Goal: Information Seeking & Learning: Stay updated

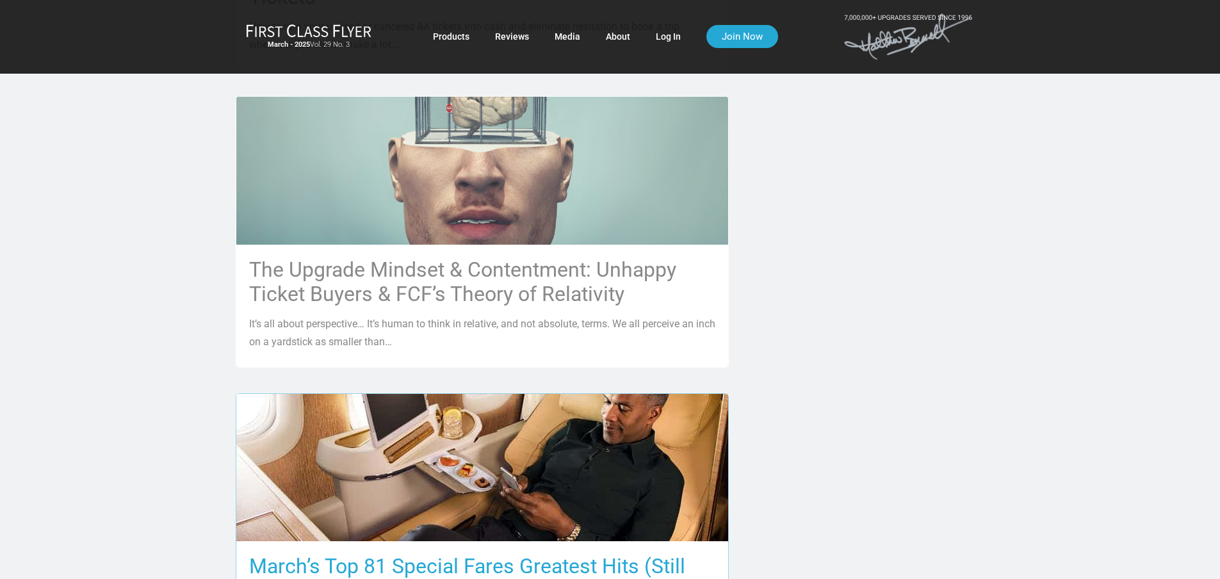
scroll to position [833, 0]
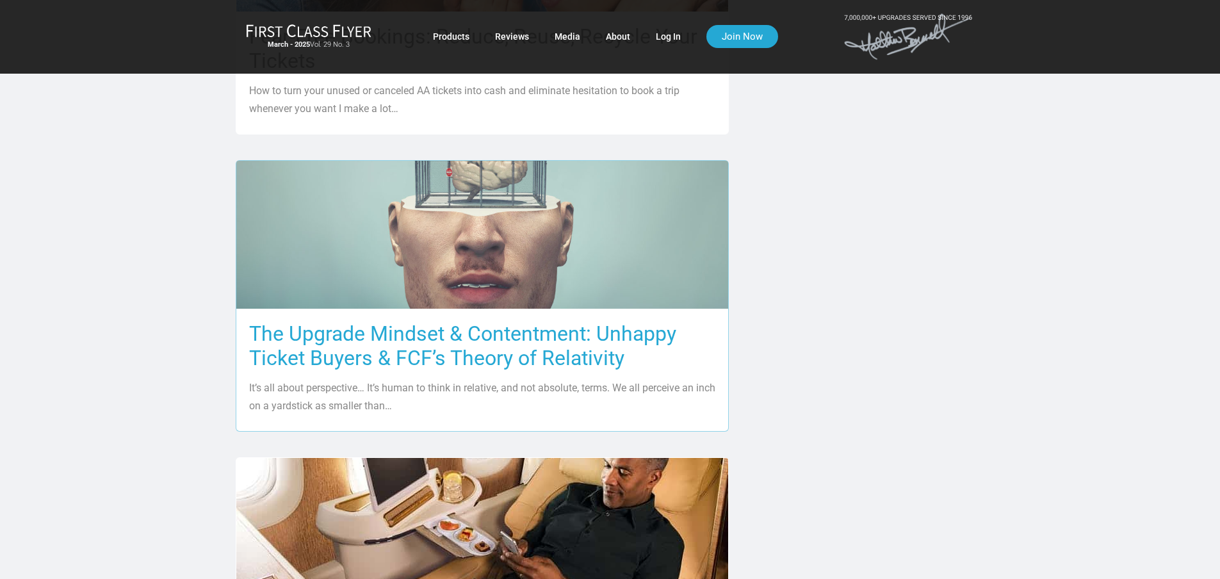
click at [541, 328] on h3 "The Upgrade Mindset & Contentment: Unhappy Ticket Buyers & FCF’s Theory of Rela…" at bounding box center [482, 345] width 466 height 49
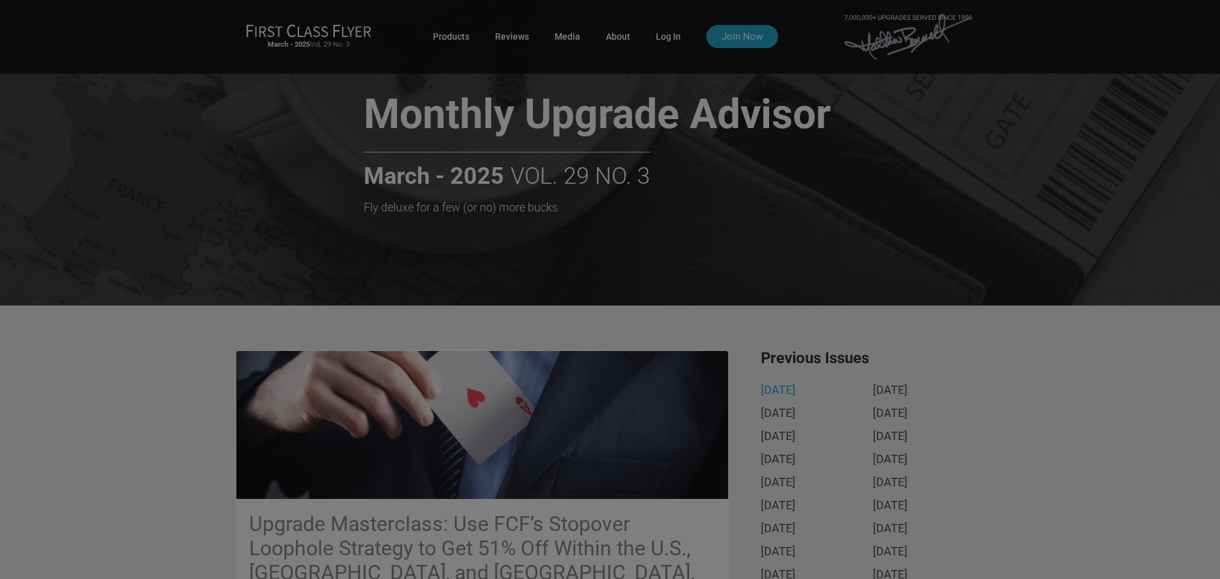
scroll to position [0, 0]
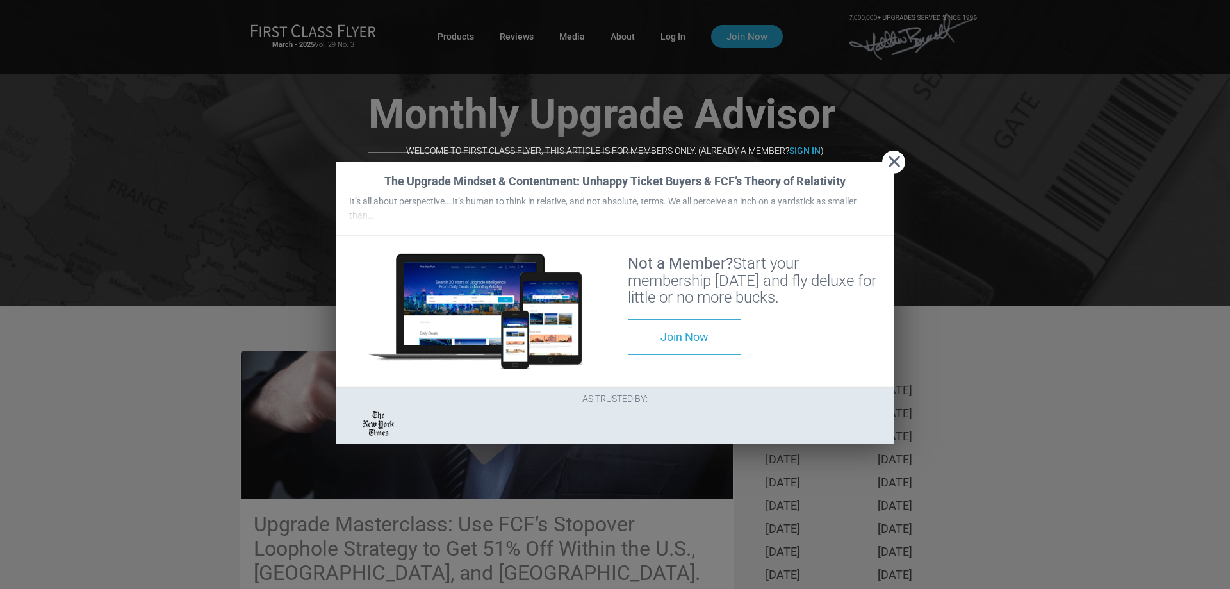
click at [893, 155] on span "Close" at bounding box center [893, 161] width 23 height 13
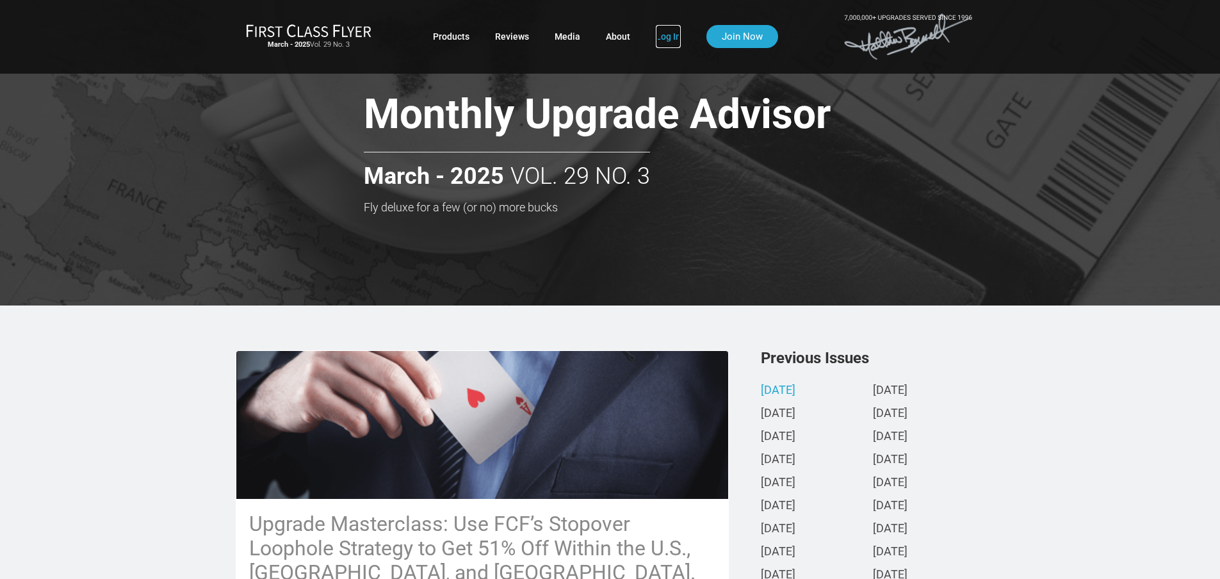
click at [665, 33] on link "Log In" at bounding box center [668, 36] width 25 height 23
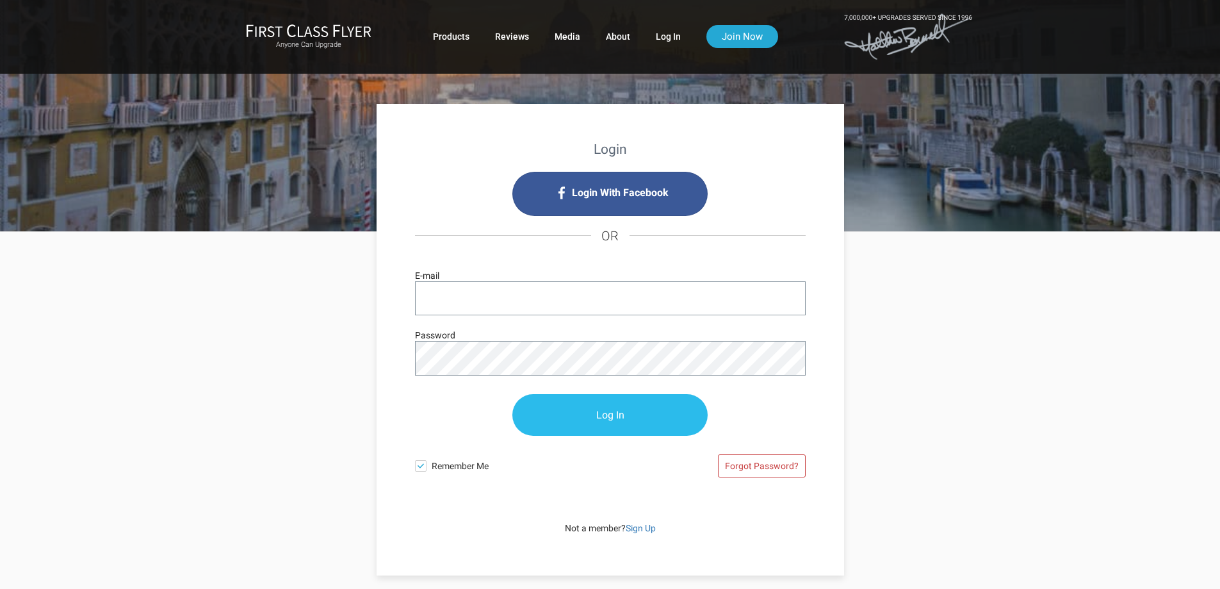
type input "kennie1@charter.net"
click at [592, 409] on input "Log In" at bounding box center [609, 415] width 195 height 42
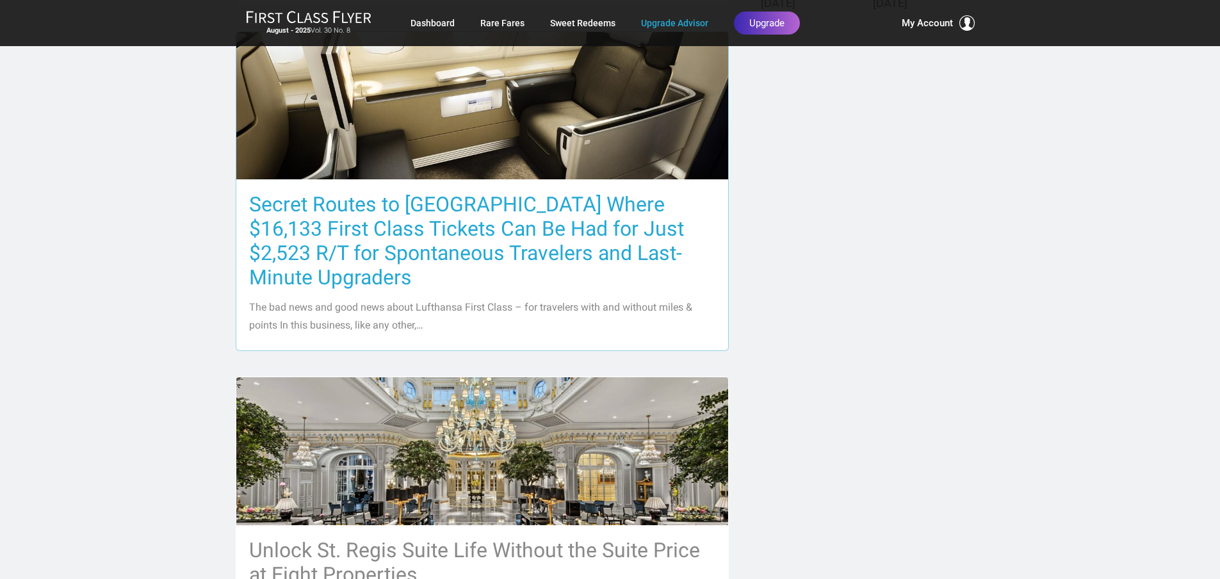
scroll to position [897, 0]
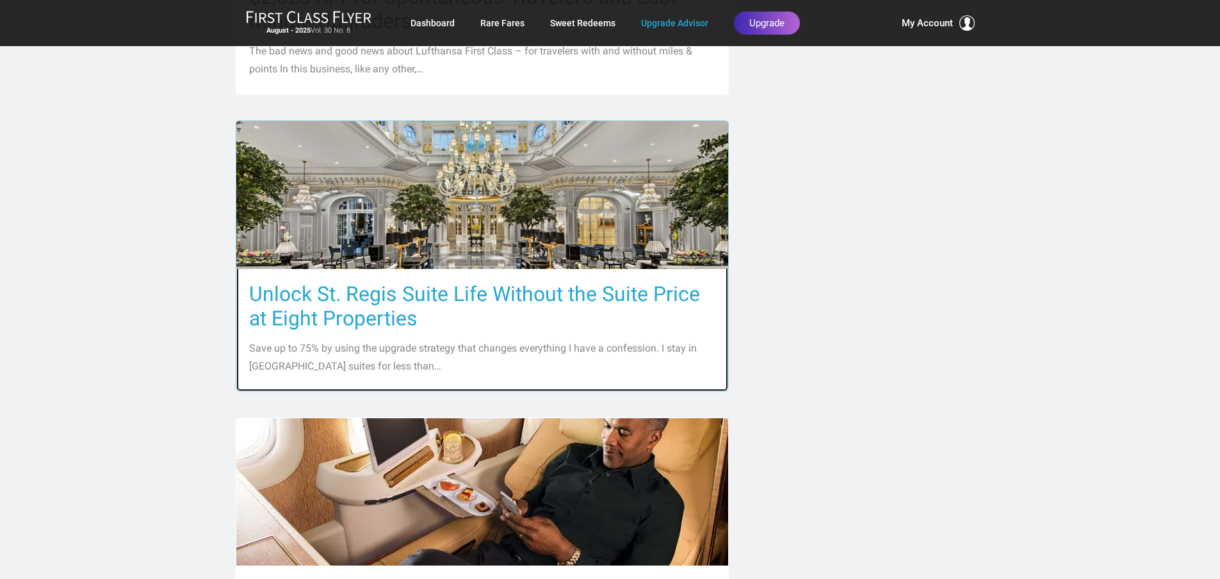
click at [509, 282] on h3 "Unlock St. Regis Suite Life Without the Suite Price at Eight Properties" at bounding box center [482, 306] width 466 height 49
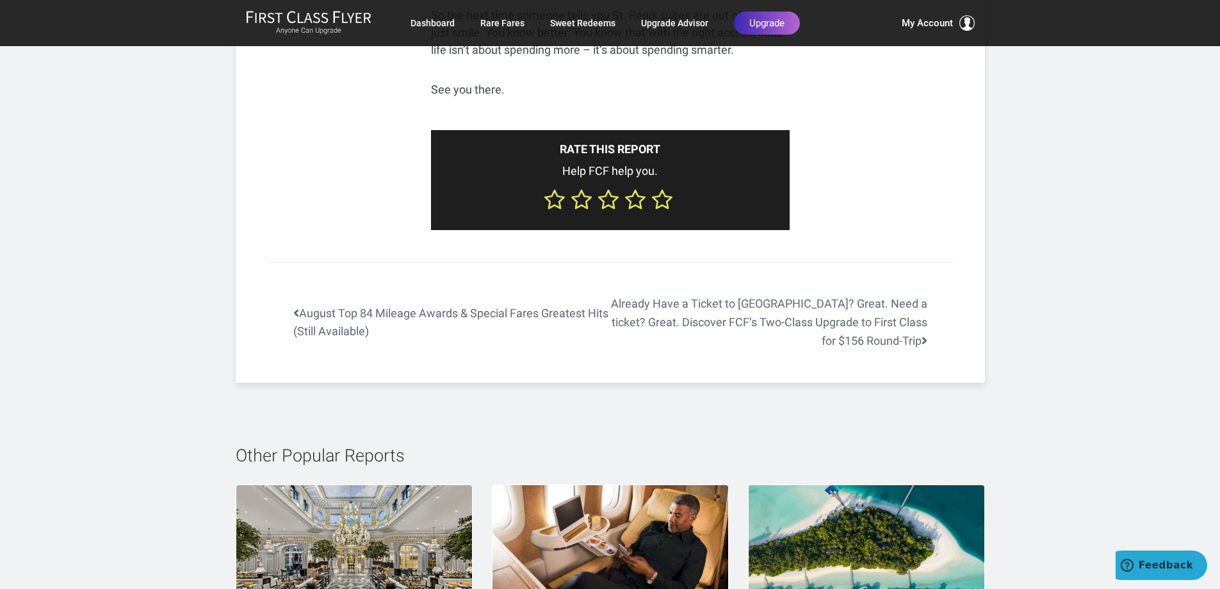
scroll to position [5443, 0]
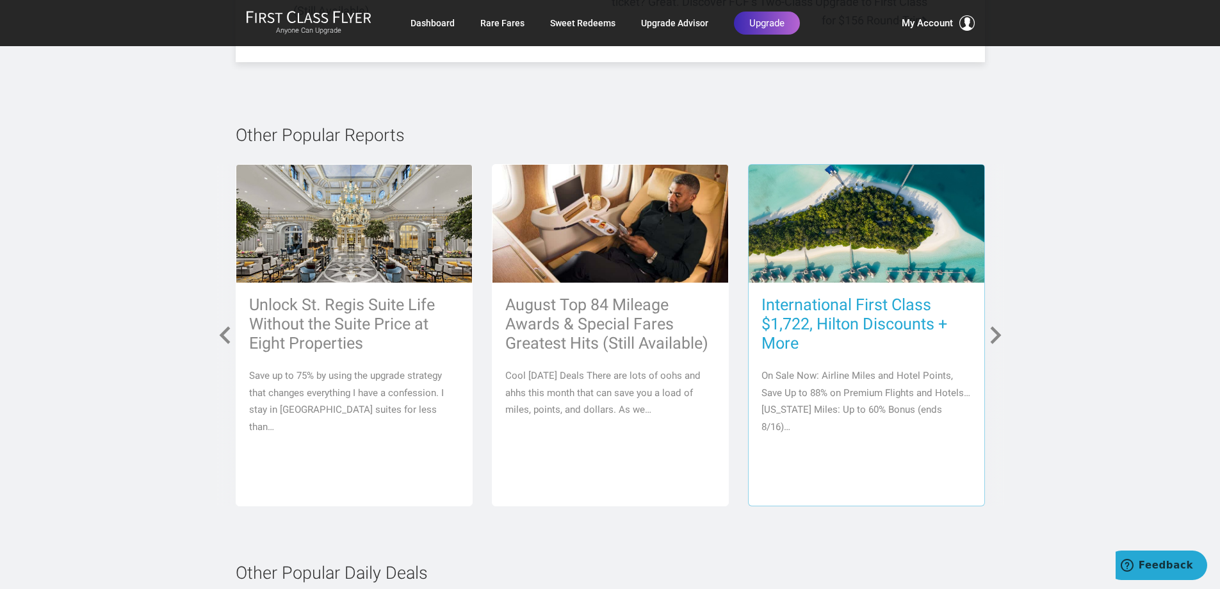
click at [853, 309] on h3 "International First Class $1,722, Hilton Discounts + More" at bounding box center [866, 324] width 210 height 58
click at [839, 241] on img at bounding box center [867, 224] width 236 height 118
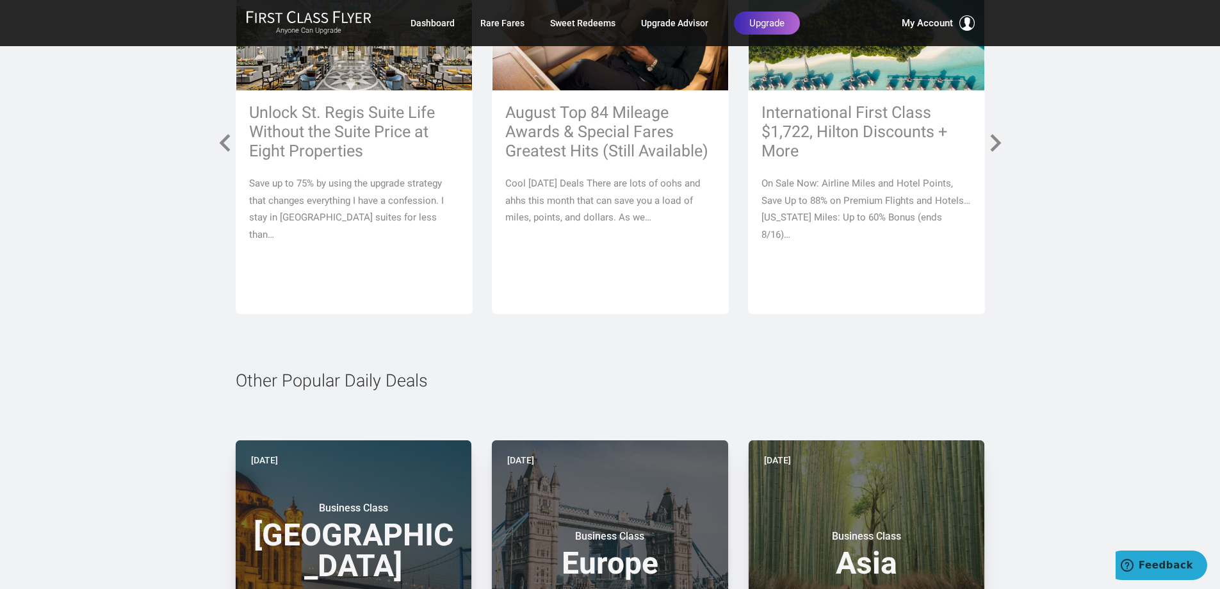
scroll to position [5892, 0]
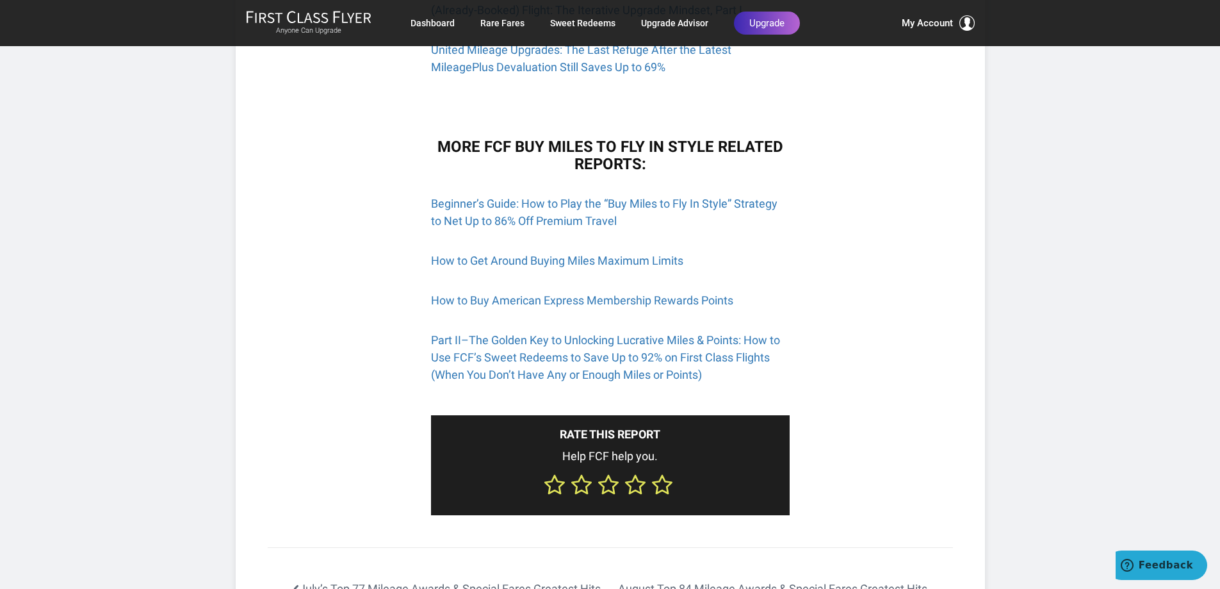
scroll to position [1857, 0]
